Goal: Communication & Community: Answer question/provide support

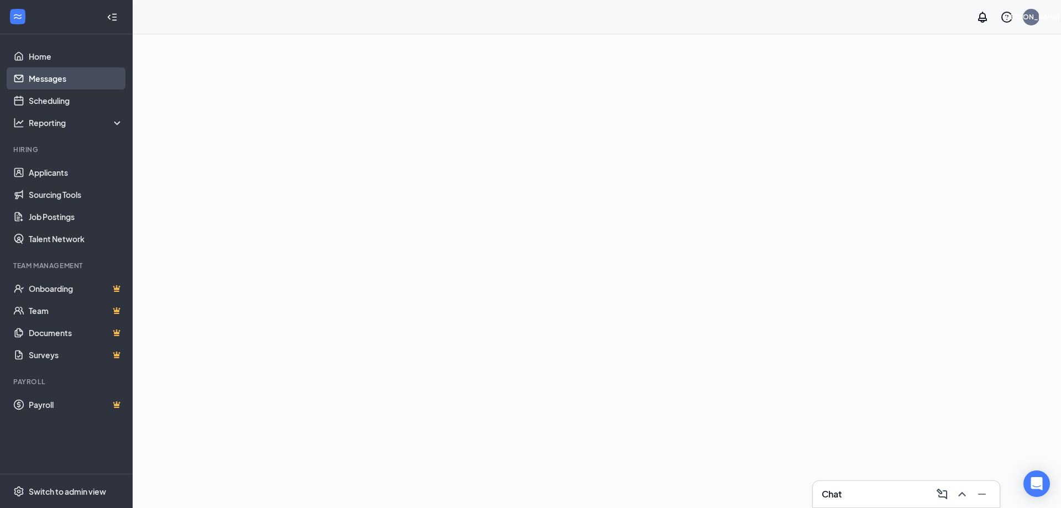
click at [56, 78] on link "Messages" at bounding box center [76, 78] width 94 height 22
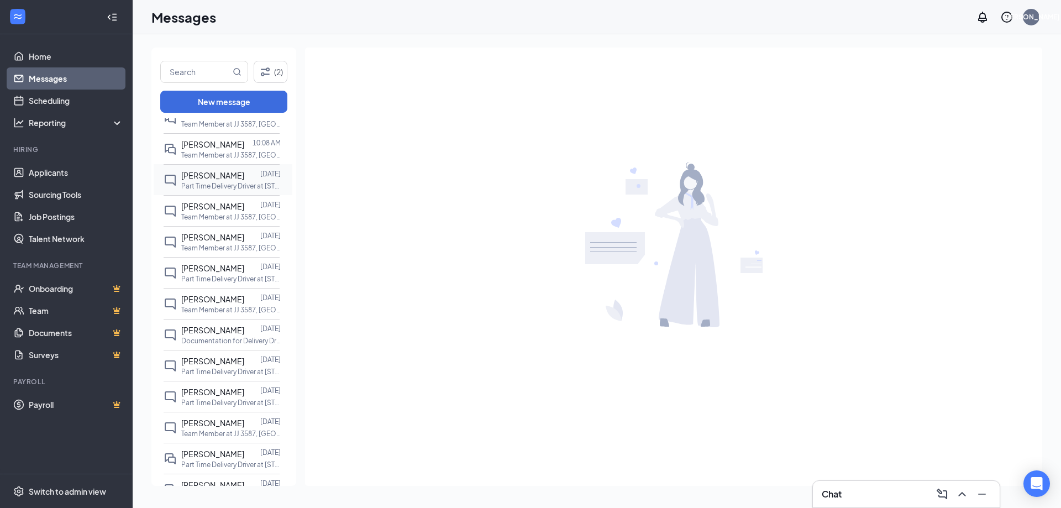
scroll to position [55, 0]
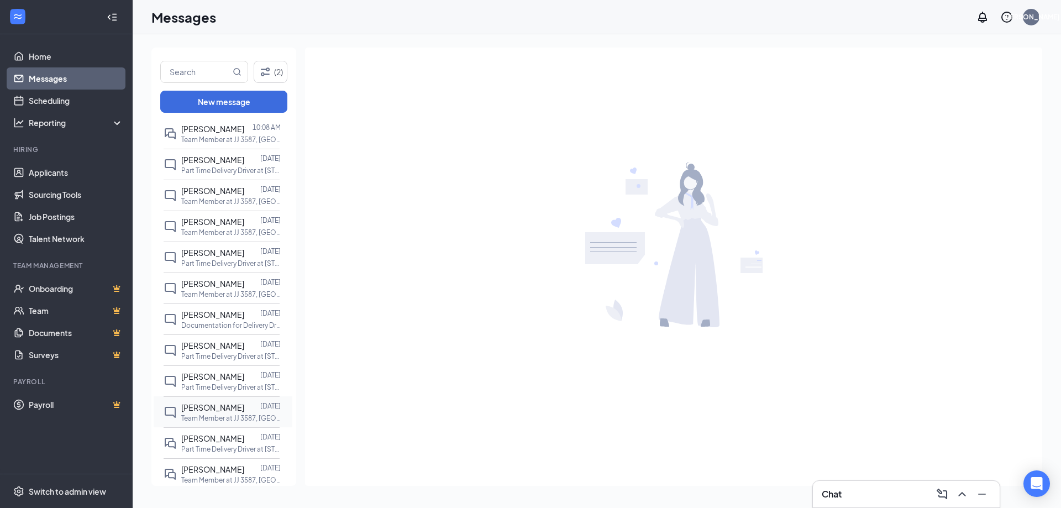
click at [230, 414] on p "Team Member at JJ 3587, [GEOGRAPHIC_DATA]" at bounding box center [230, 417] width 99 height 9
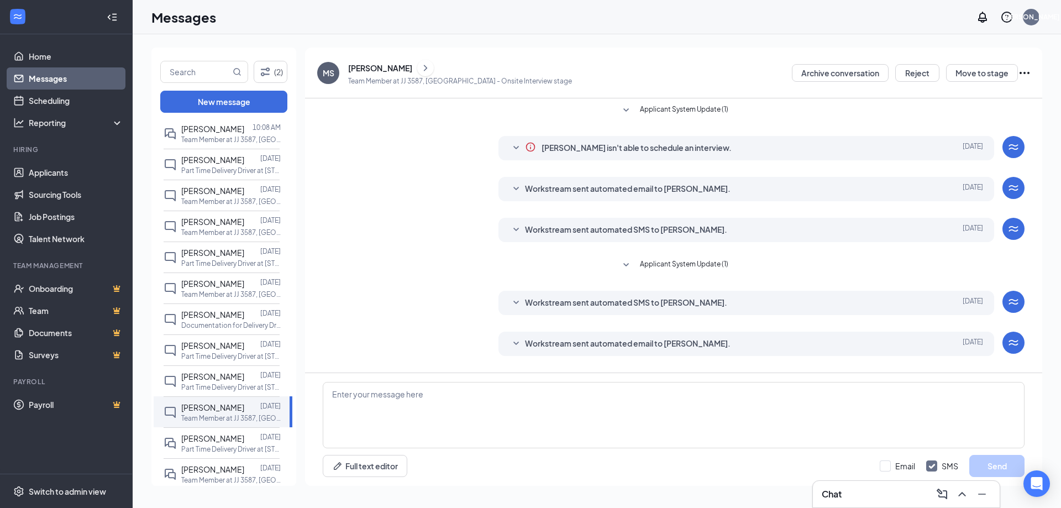
scroll to position [54, 0]
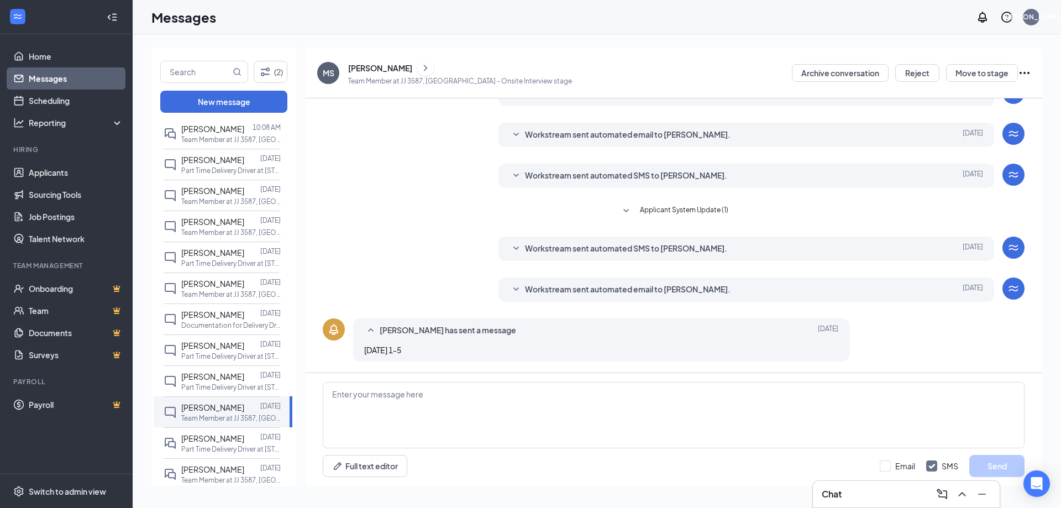
click at [420, 69] on icon "ChevronRight" at bounding box center [425, 67] width 11 height 13
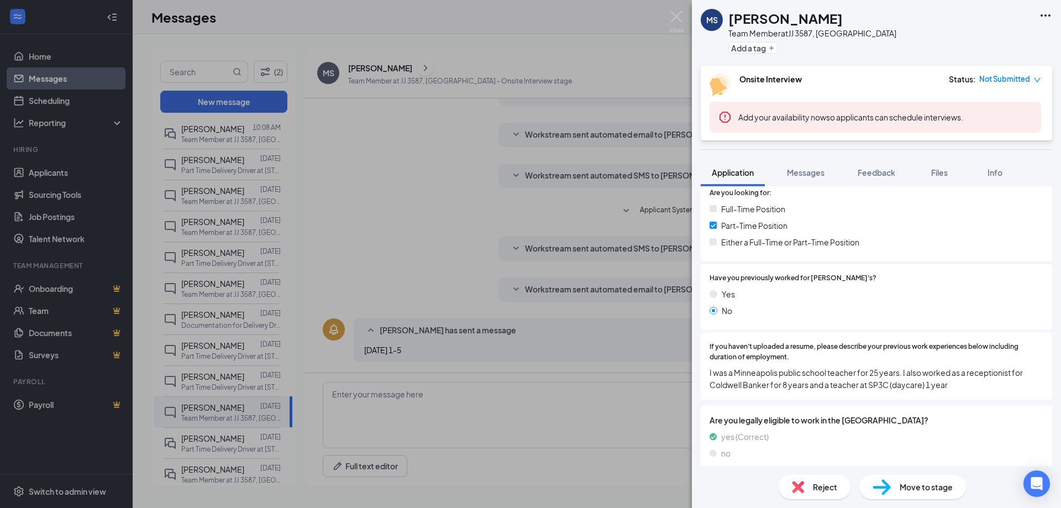
scroll to position [248, 0]
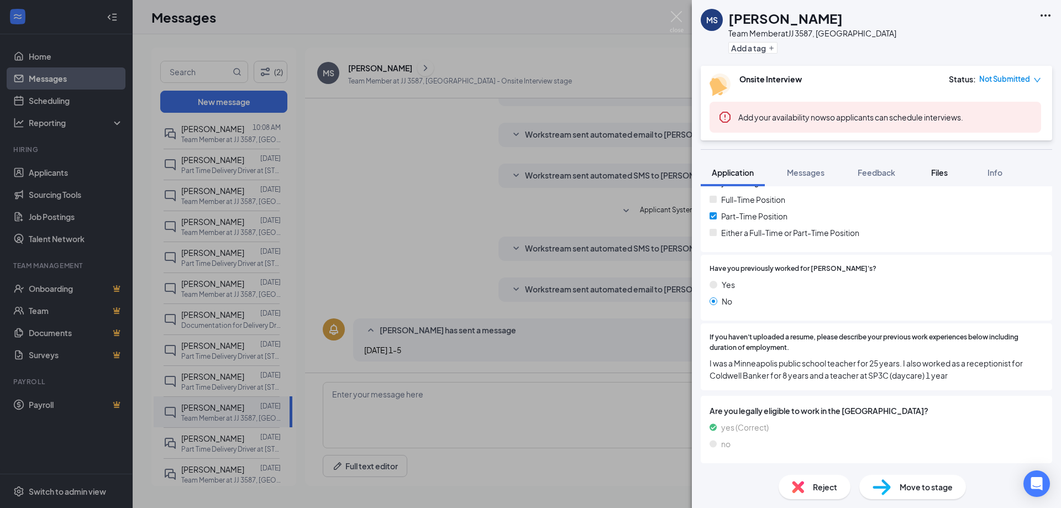
click at [996, 173] on span "Info" at bounding box center [994, 172] width 15 height 10
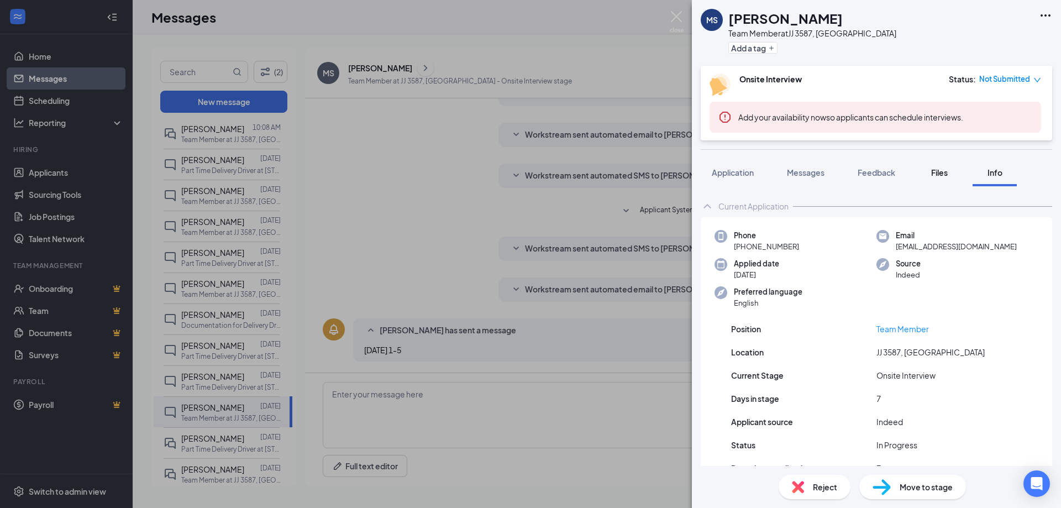
click at [932, 173] on span "Files" at bounding box center [939, 172] width 17 height 10
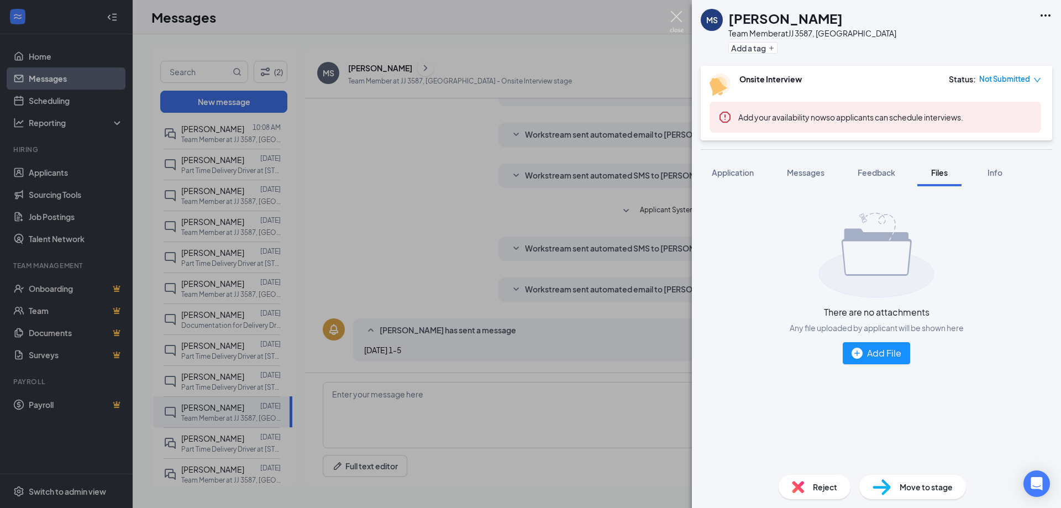
click at [681, 31] on img at bounding box center [677, 22] width 14 height 22
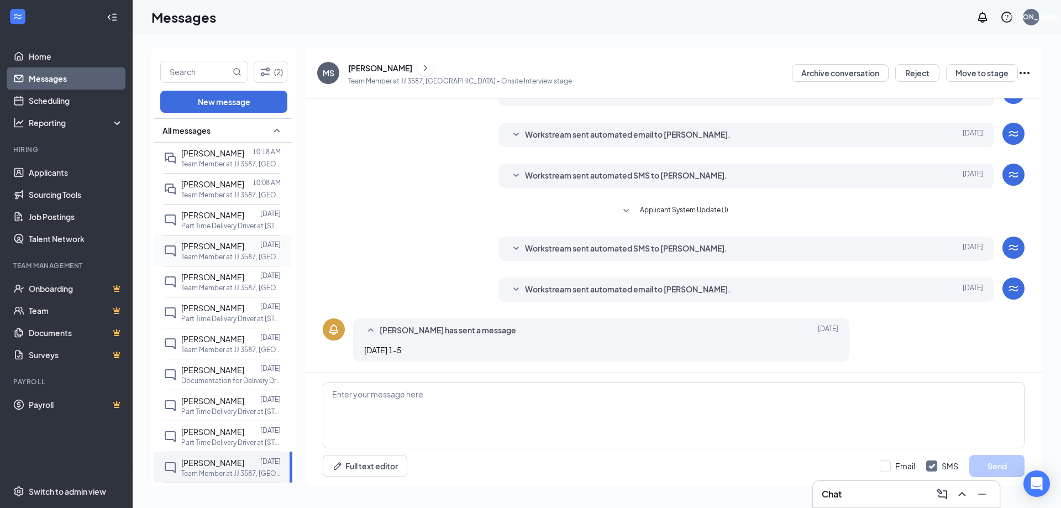
click at [262, 260] on p "Team Member at JJ 3587, [GEOGRAPHIC_DATA]" at bounding box center [230, 256] width 99 height 9
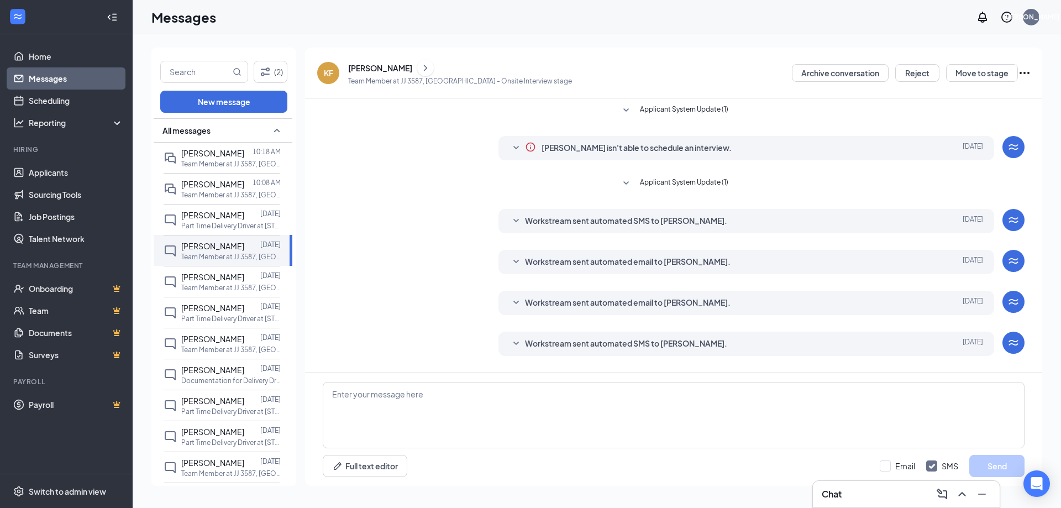
scroll to position [54, 0]
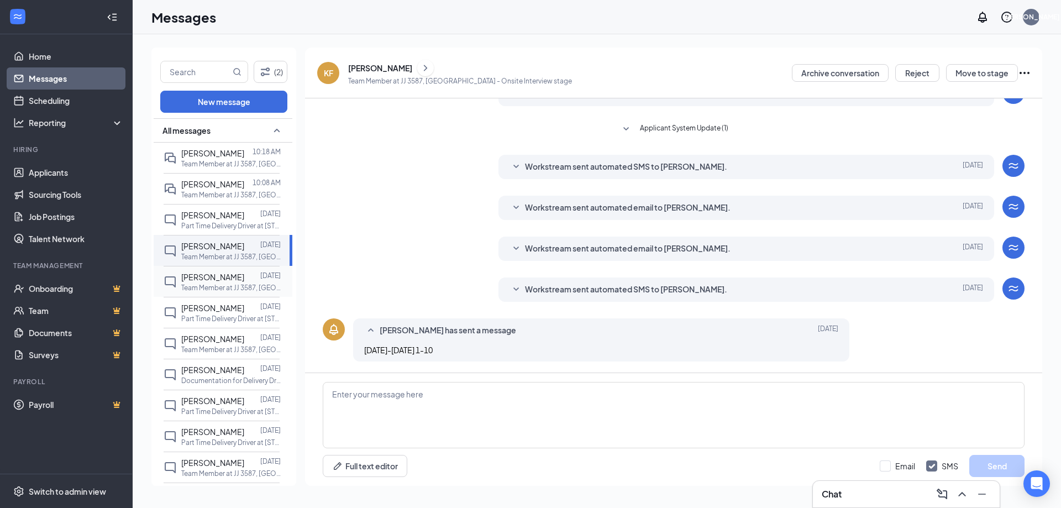
click at [234, 288] on p "Team Member at JJ 3587, [GEOGRAPHIC_DATA]" at bounding box center [230, 287] width 99 height 9
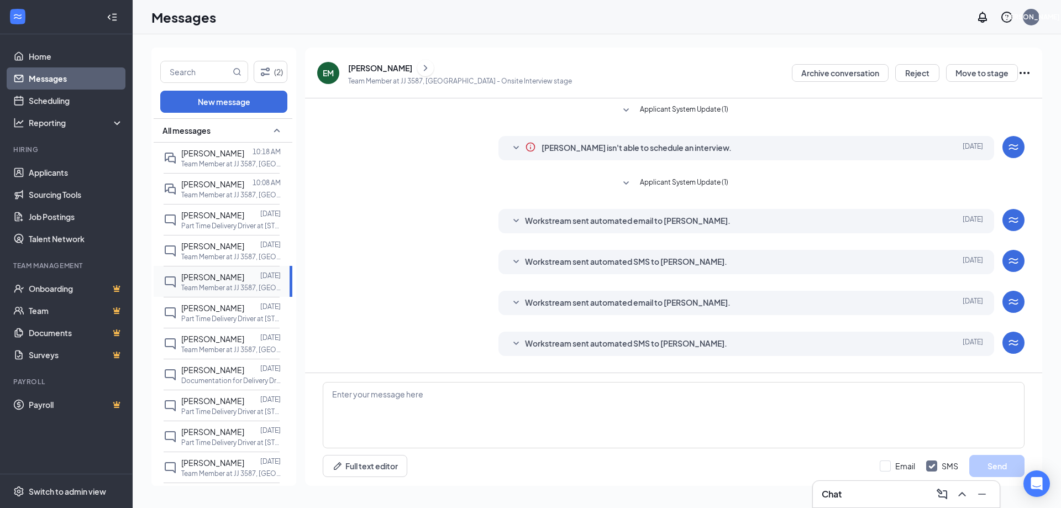
scroll to position [54, 0]
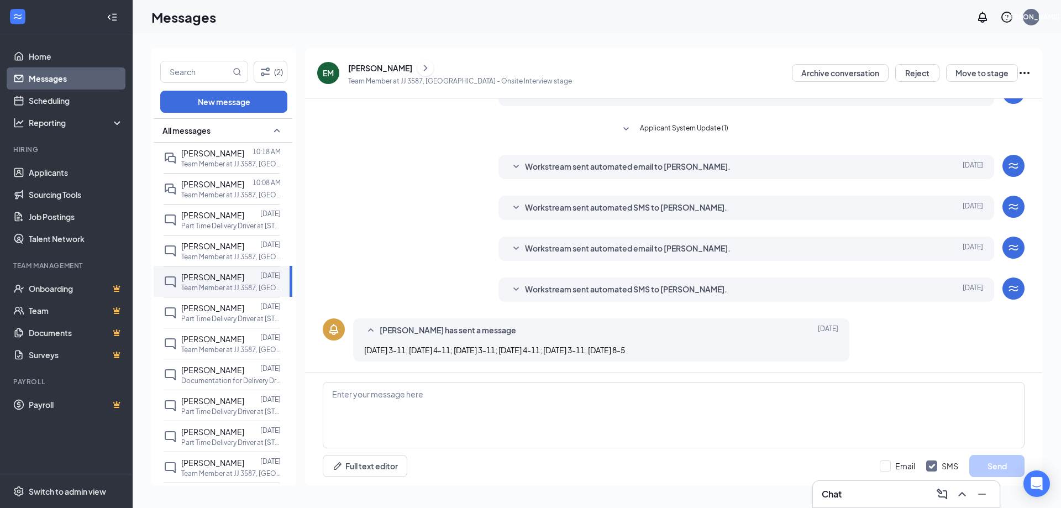
click at [332, 66] on div "EM" at bounding box center [328, 73] width 22 height 22
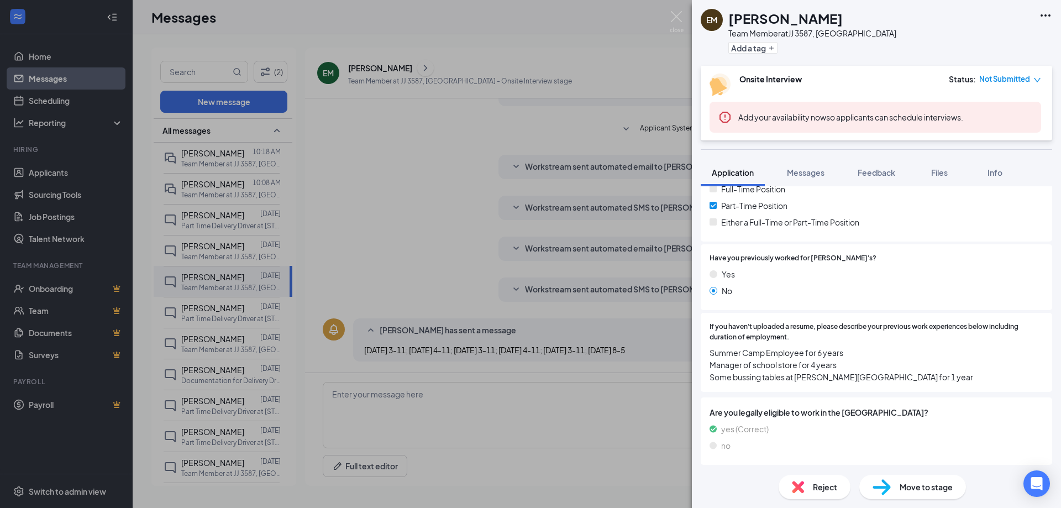
scroll to position [260, 0]
click at [987, 164] on button "Info" at bounding box center [994, 173] width 44 height 28
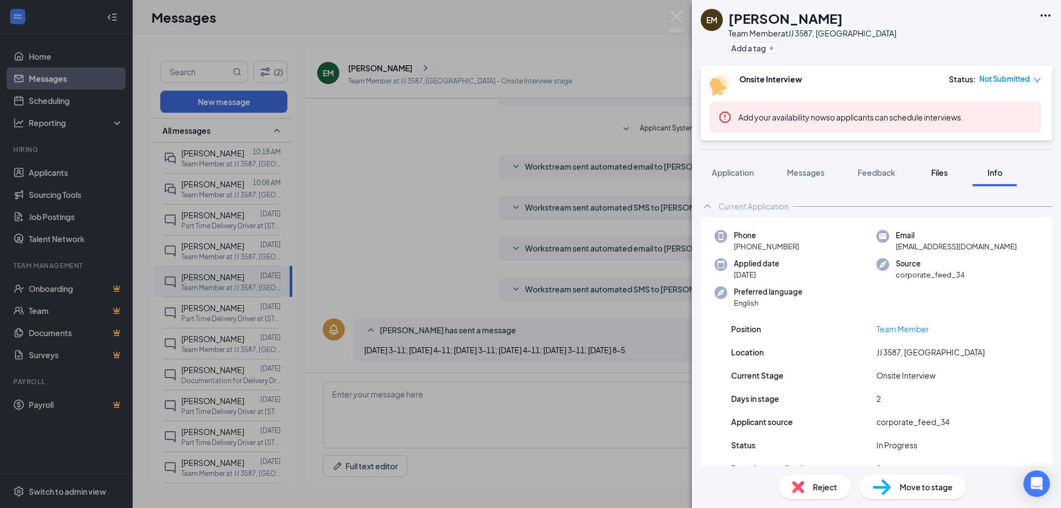
click at [942, 171] on span "Files" at bounding box center [939, 172] width 17 height 10
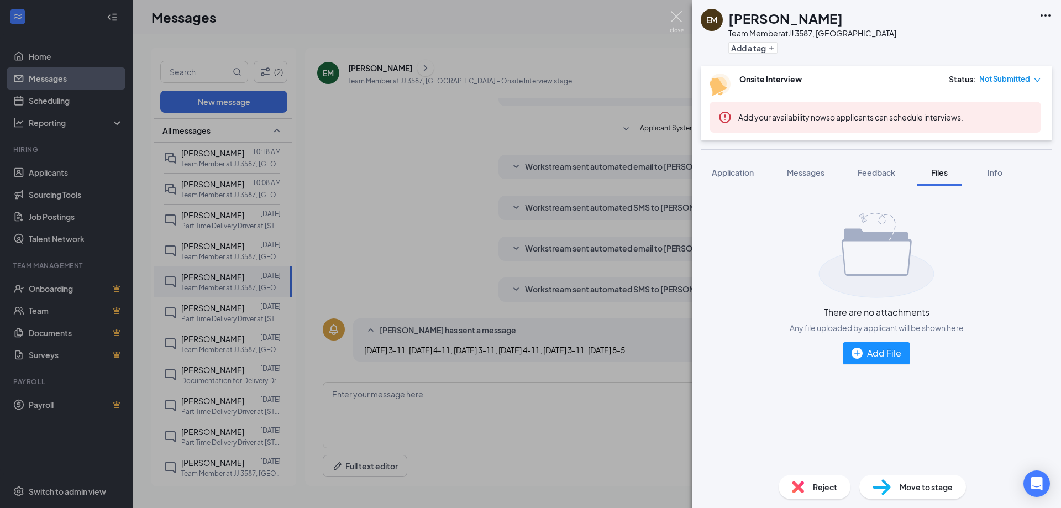
click at [680, 20] on img at bounding box center [677, 22] width 14 height 22
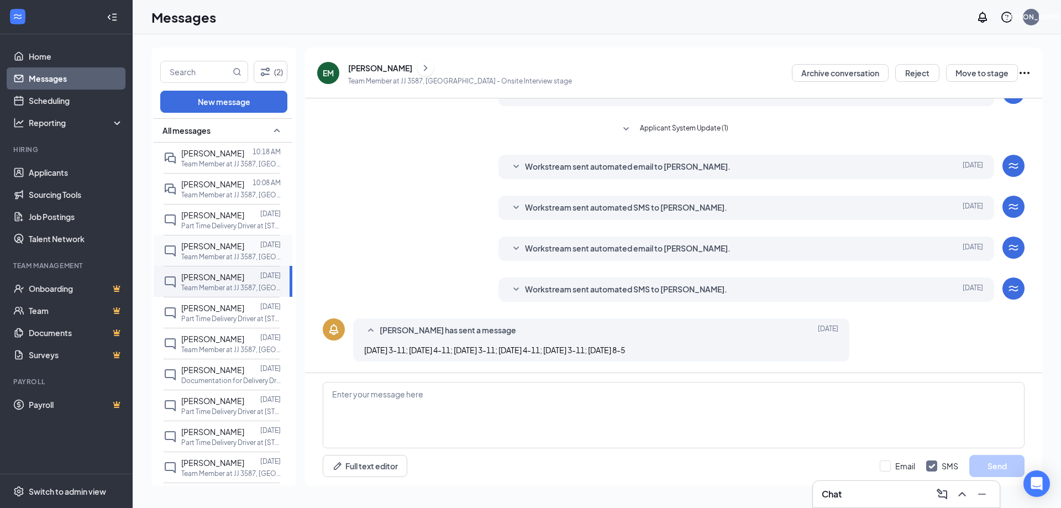
click at [183, 249] on span "[PERSON_NAME]" at bounding box center [212, 246] width 63 height 10
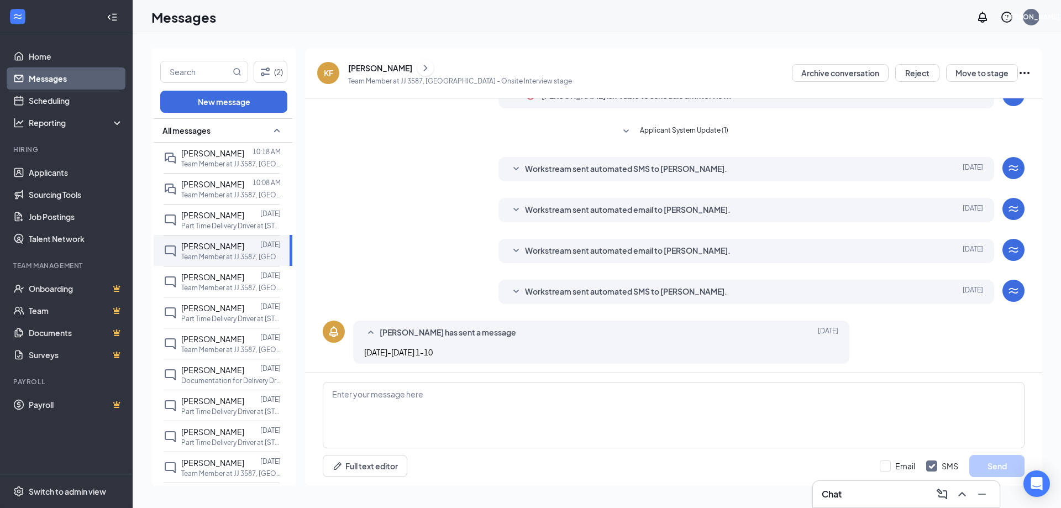
scroll to position [54, 0]
click at [335, 61] on div "KF [PERSON_NAME] Team Member at JJ 3587, [GEOGRAPHIC_DATA] - Onsite Interview s…" at bounding box center [444, 73] width 255 height 28
click at [328, 69] on div "KF" at bounding box center [328, 72] width 9 height 11
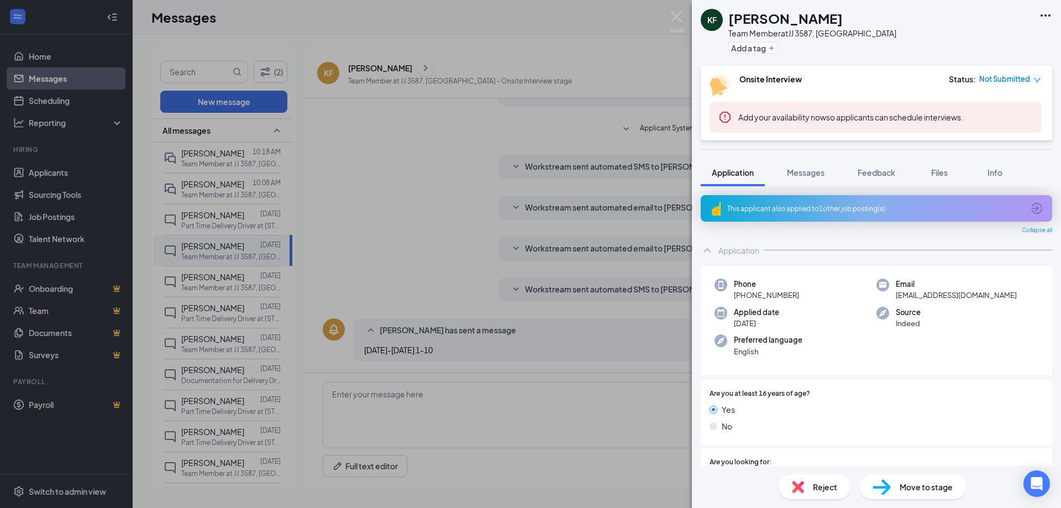
click at [1018, 201] on div "This applicant also applied to 1 other job posting(s)" at bounding box center [876, 208] width 351 height 27
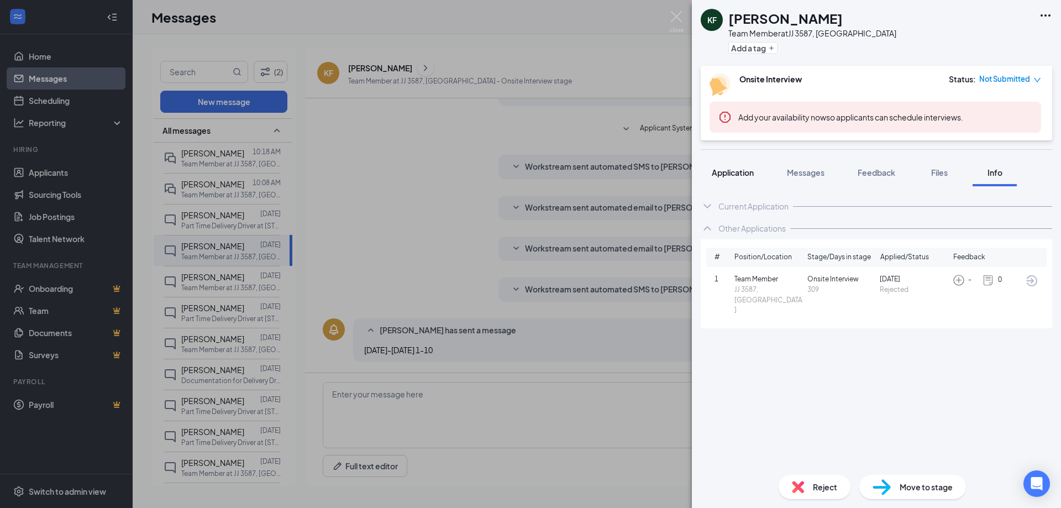
click at [742, 169] on span "Application" at bounding box center [733, 172] width 42 height 10
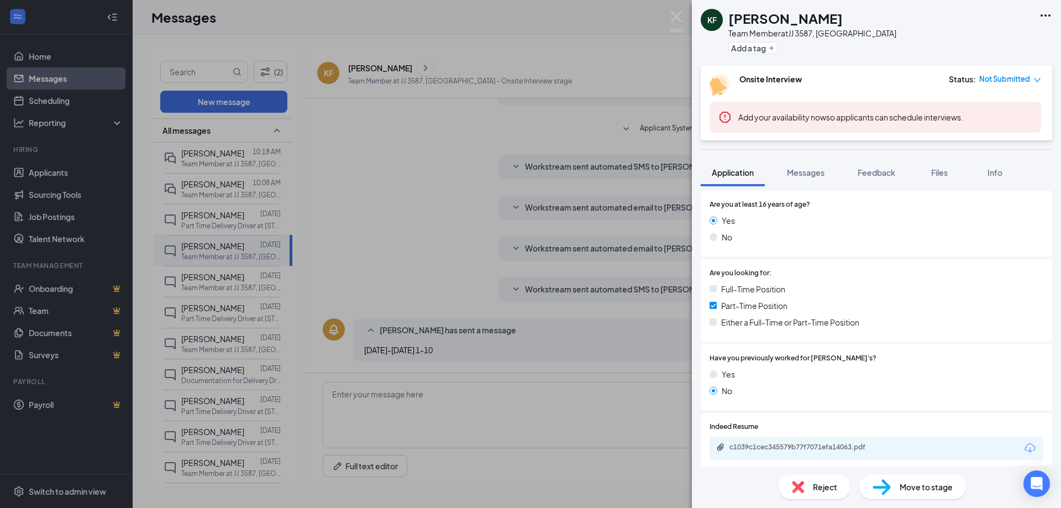
scroll to position [221, 0]
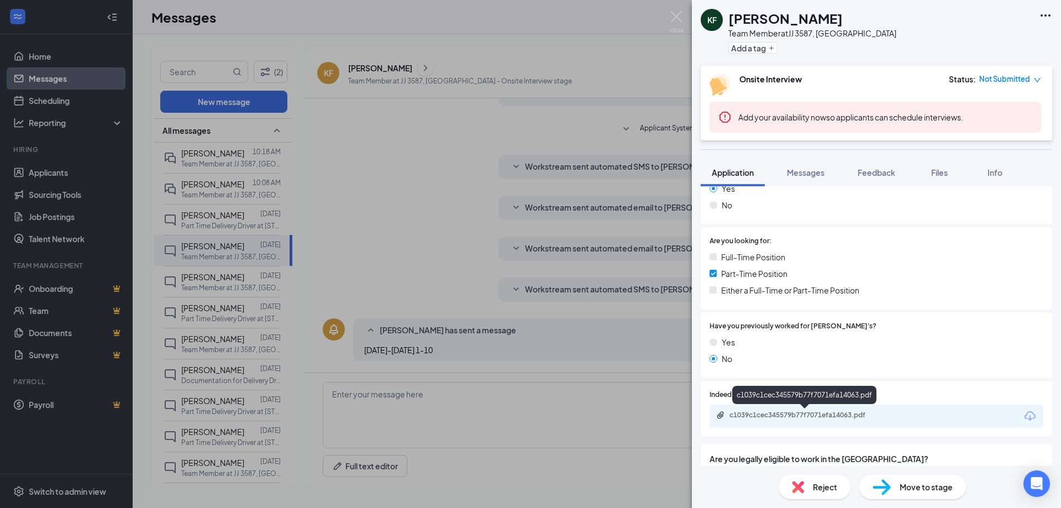
click at [840, 415] on div "c1039c1cec345579b77f7071efa14063.pdf" at bounding box center [806, 415] width 155 height 9
click at [817, 173] on span "Messages" at bounding box center [806, 172] width 38 height 10
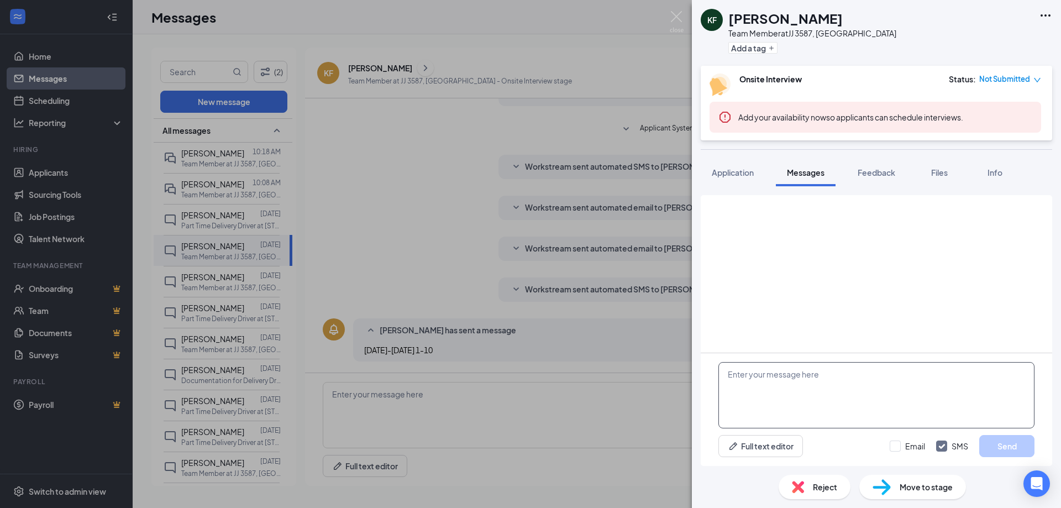
click at [853, 377] on textarea at bounding box center [876, 395] width 316 height 66
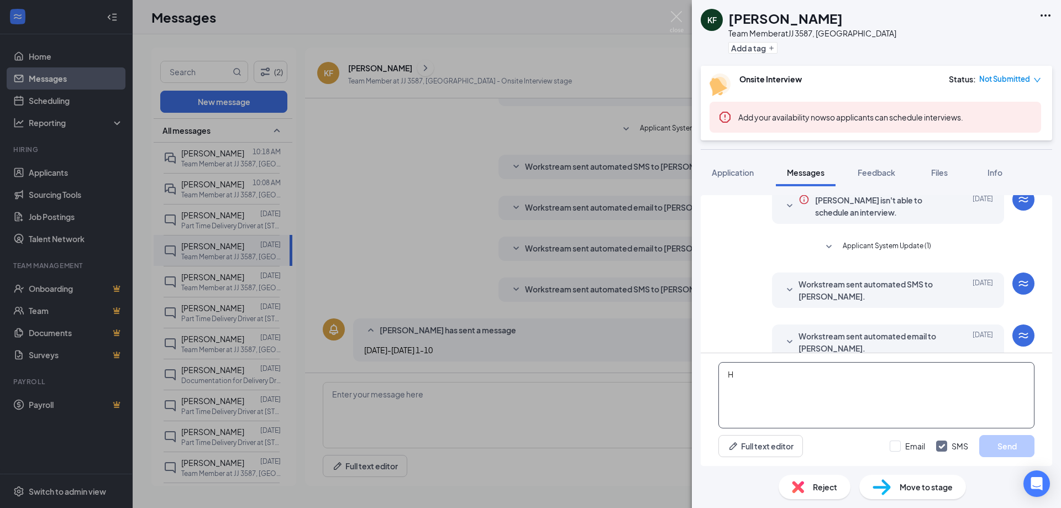
scroll to position [226, 0]
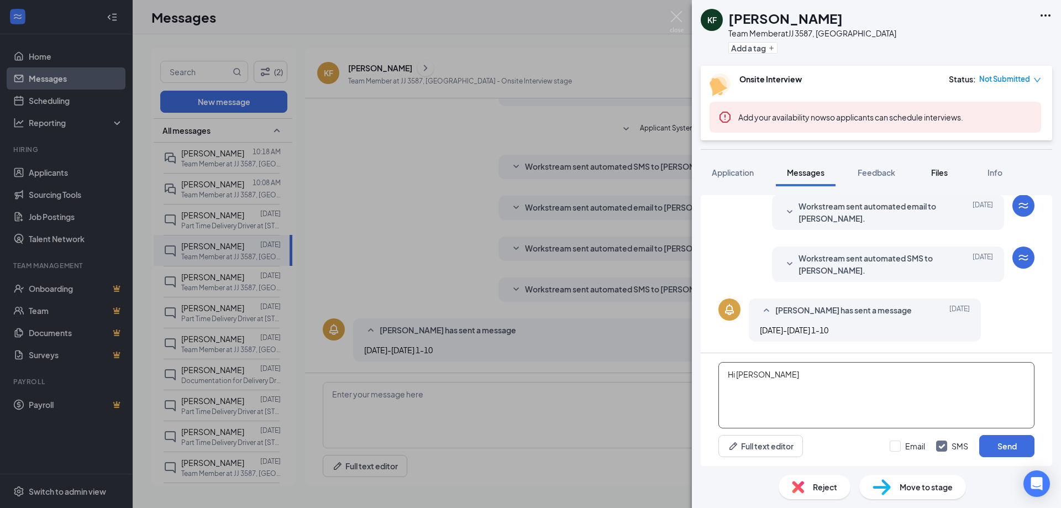
type textarea "Hi [PERSON_NAME]"
click at [940, 170] on span "Files" at bounding box center [939, 172] width 17 height 10
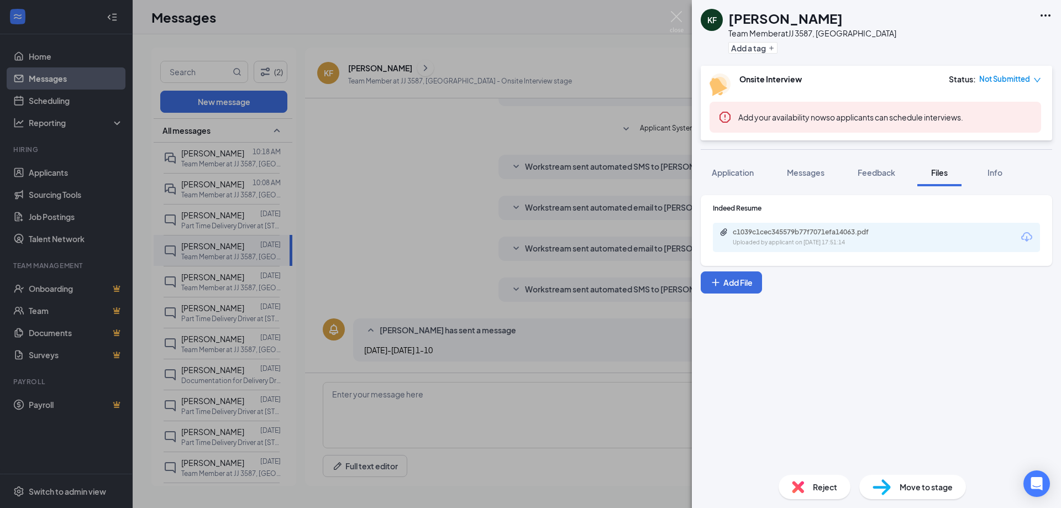
click at [828, 250] on div "c1039c1cec345579b77f7071efa14063.pdf Uploaded by applicant on [DATE] 17:51:14" at bounding box center [876, 237] width 327 height 29
click at [830, 241] on div "Uploaded by applicant on [DATE] 17:51:14" at bounding box center [816, 242] width 166 height 9
click at [827, 172] on button "Messages" at bounding box center [806, 173] width 60 height 28
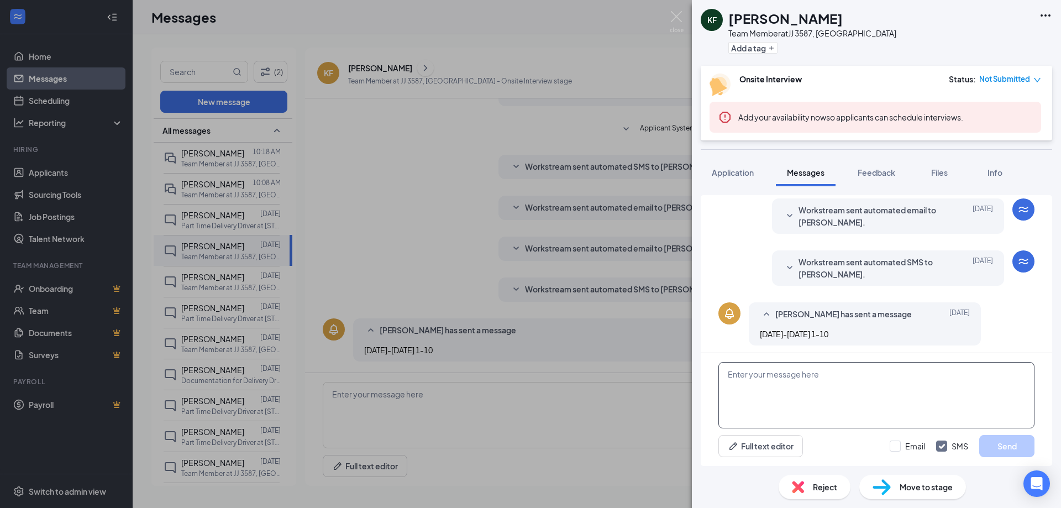
scroll to position [226, 0]
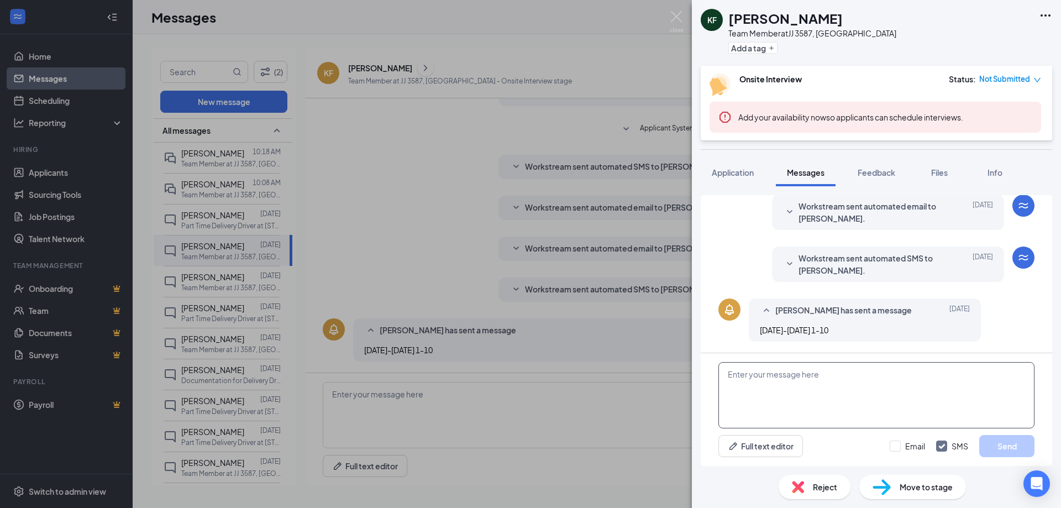
click at [833, 388] on textarea at bounding box center [876, 395] width 316 height 66
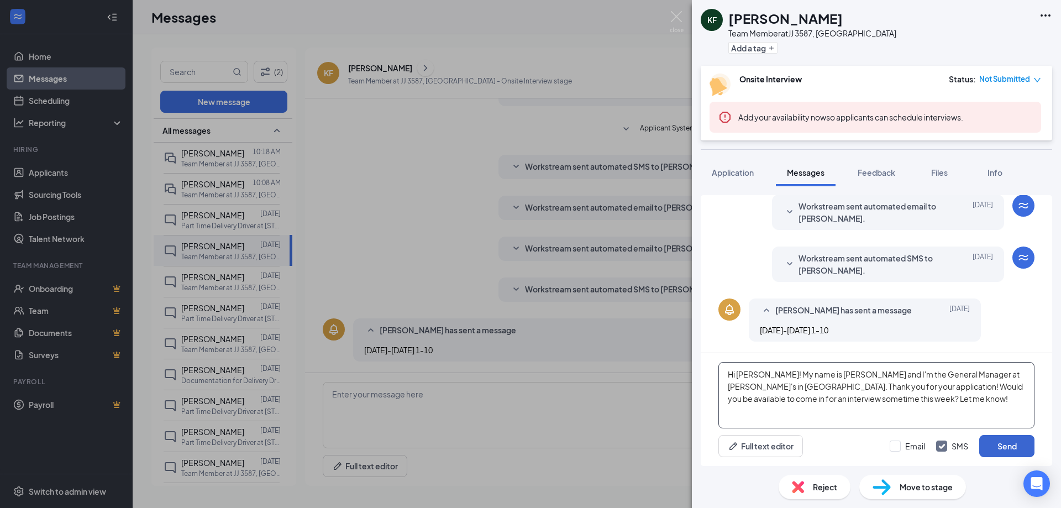
type textarea "Hi [PERSON_NAME]! My name is [PERSON_NAME] and I'm the General Manager at [PERS…"
click at [990, 447] on button "Send" at bounding box center [1006, 446] width 55 height 22
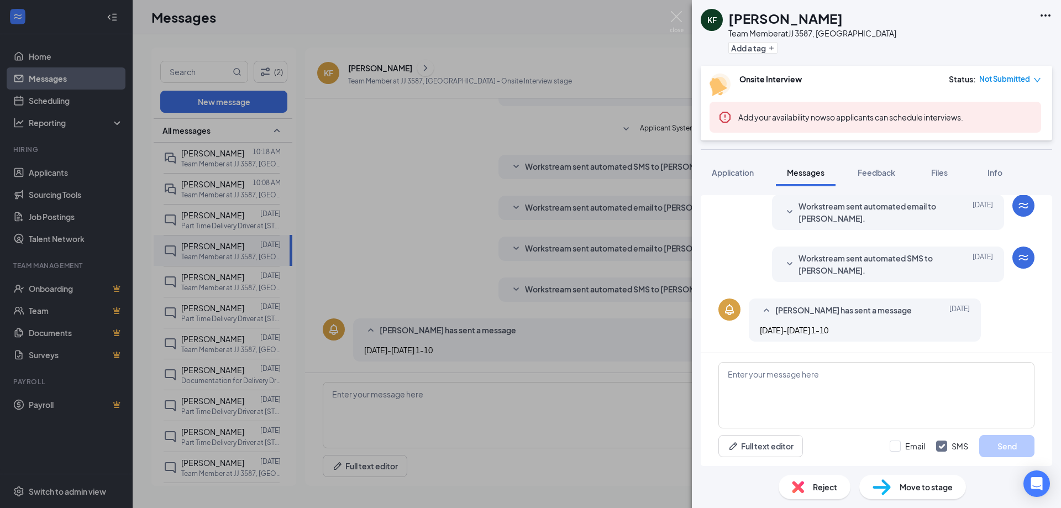
scroll to position [333, 0]
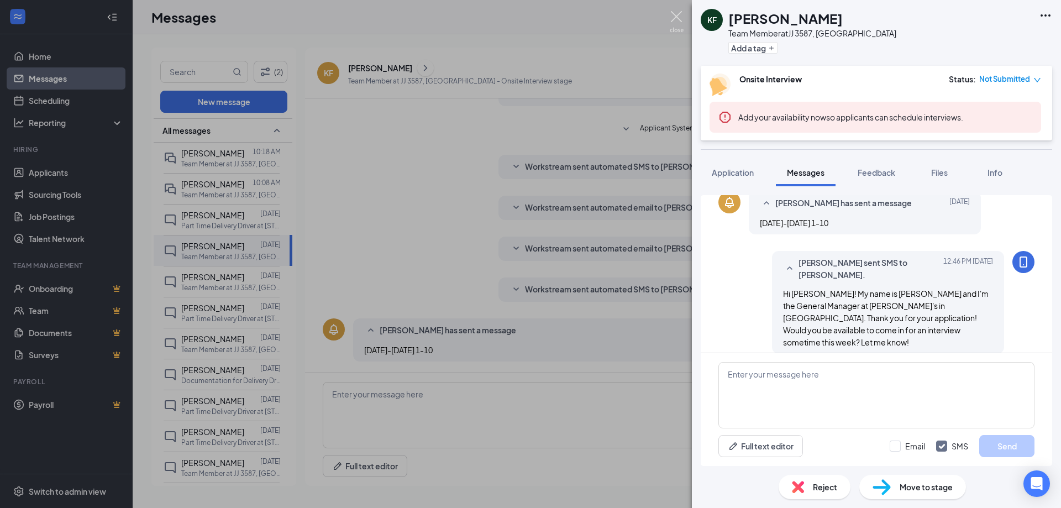
click at [679, 24] on img at bounding box center [677, 22] width 14 height 22
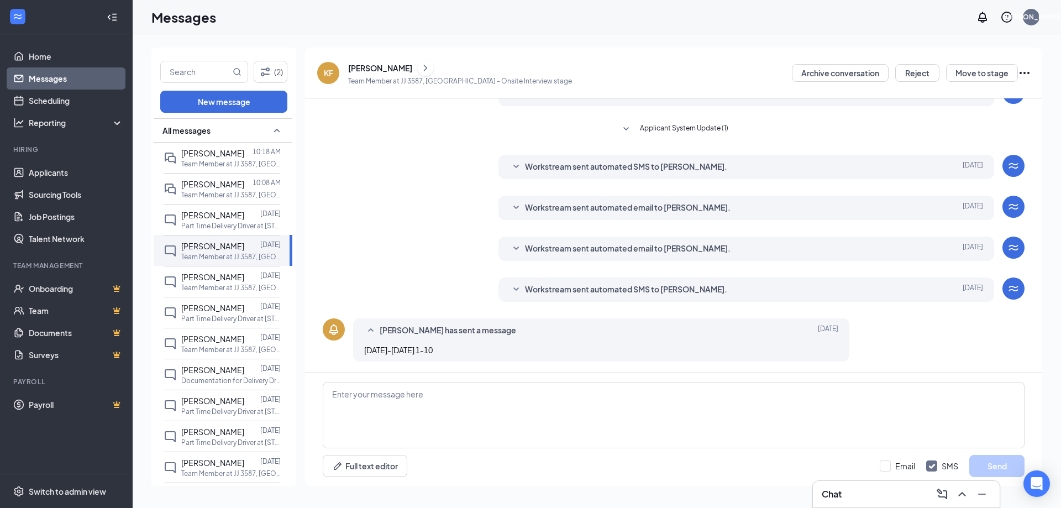
scroll to position [166, 0]
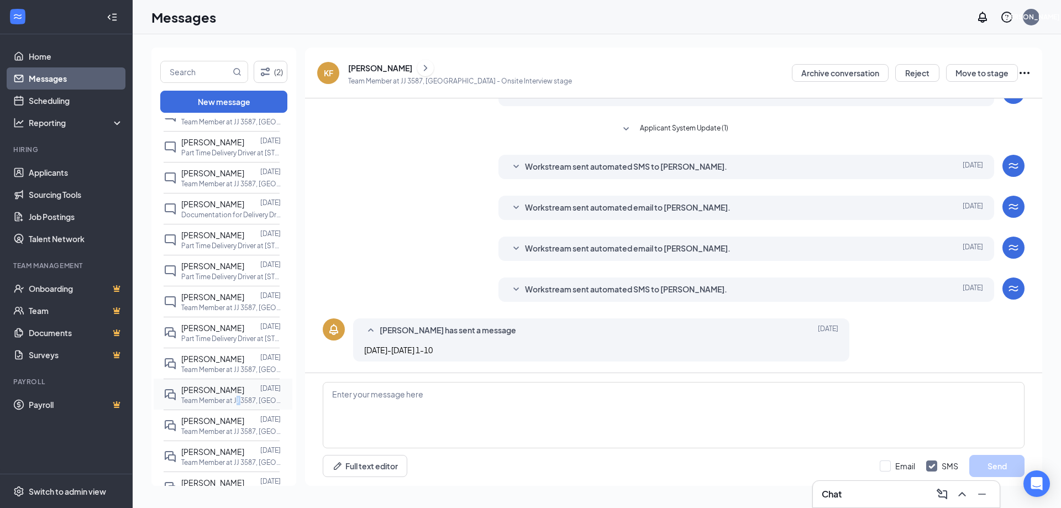
click at [238, 402] on p "Team Member at JJ 3587, [GEOGRAPHIC_DATA]" at bounding box center [230, 400] width 99 height 9
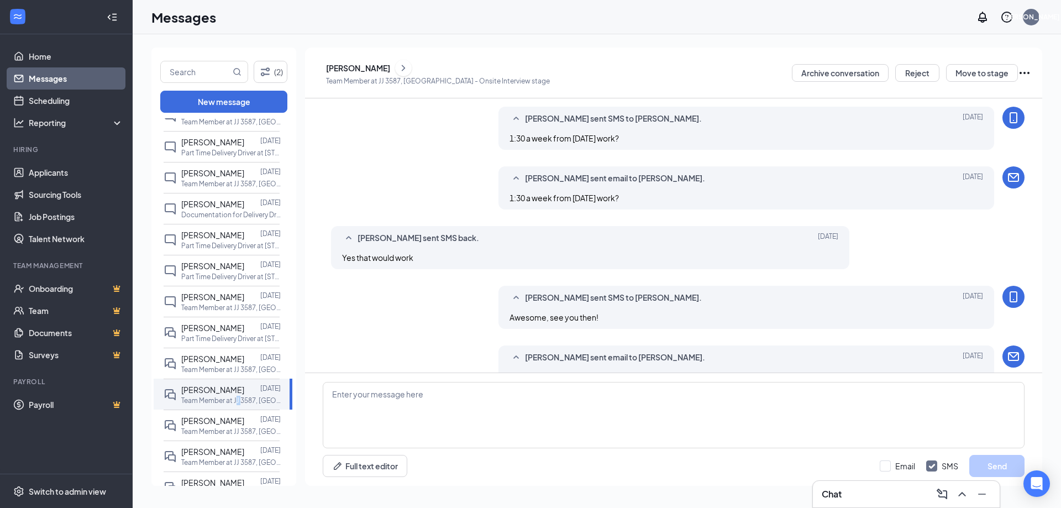
scroll to position [305, 0]
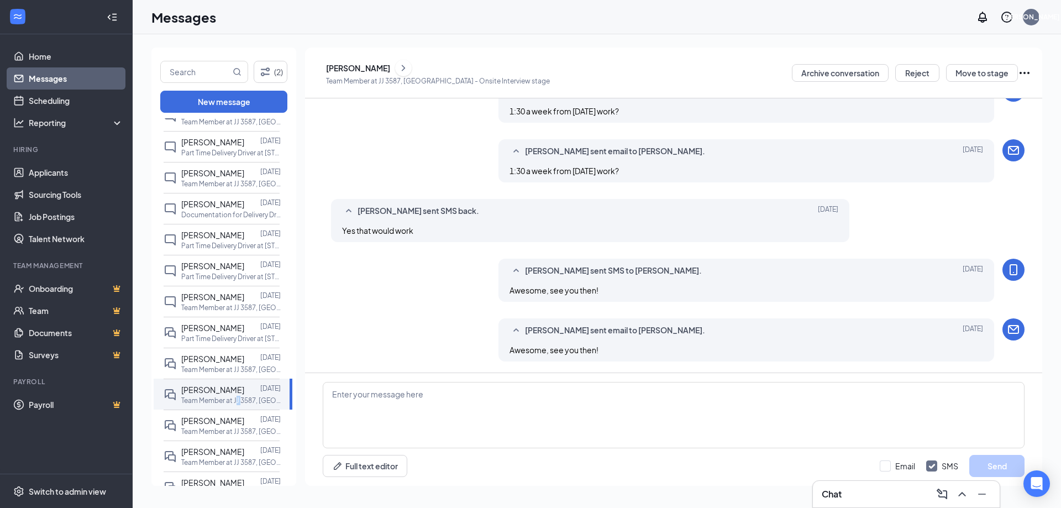
click at [322, 76] on div "GT" at bounding box center [317, 72] width 10 height 11
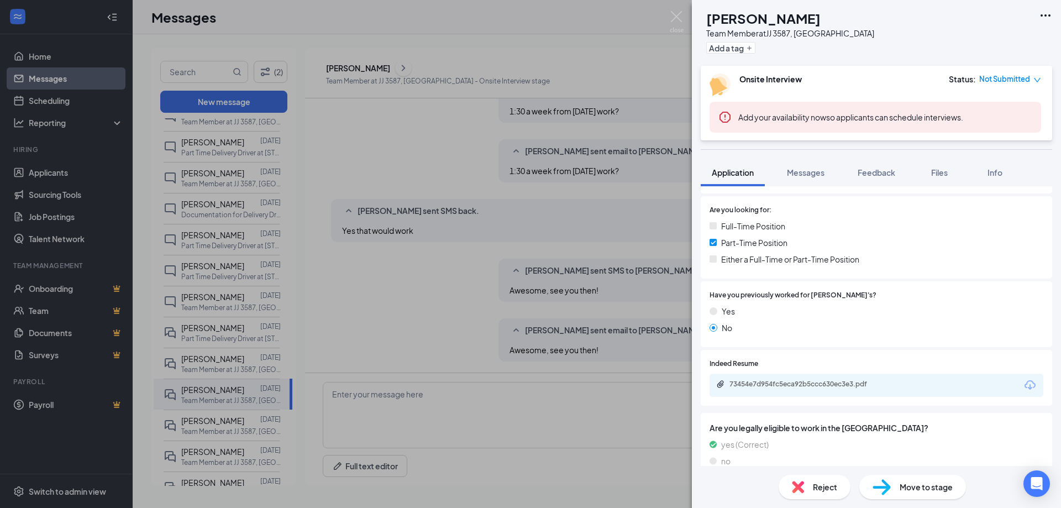
scroll to position [238, 0]
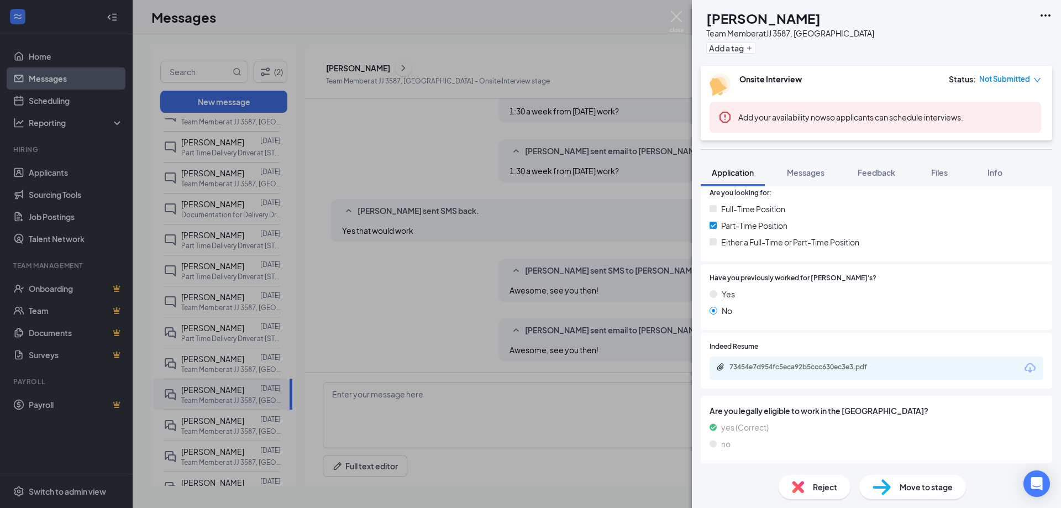
click at [830, 380] on div "Indeed Resume 73454e7d954fc5eca92b5ccc630ec3e3.pdf" at bounding box center [876, 361] width 351 height 56
click at [830, 372] on div "73454e7d954fc5eca92b5ccc630ec3e3.pdf" at bounding box center [805, 367] width 179 height 10
